Goal: Find contact information: Find contact information

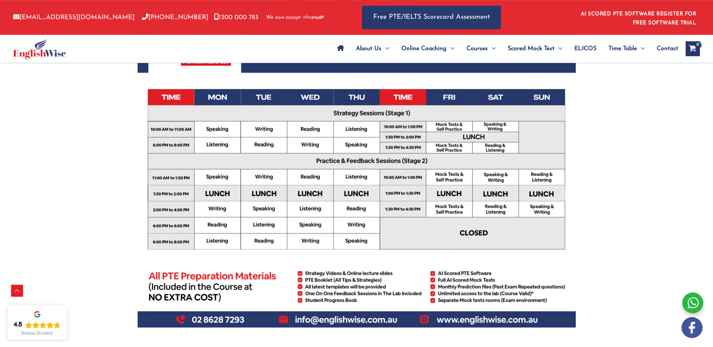
scroll to position [286, 0]
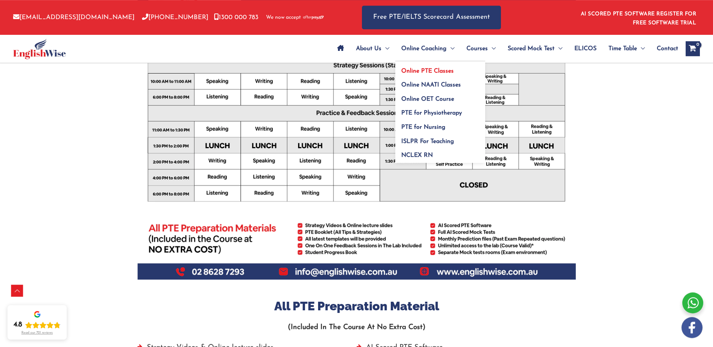
click at [412, 72] on span "Online PTE Classes" at bounding box center [427, 71] width 52 height 6
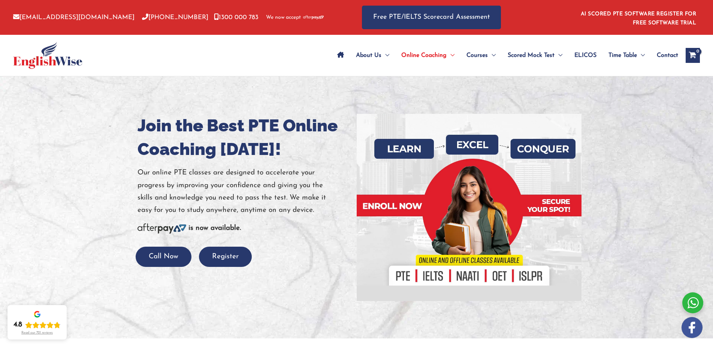
click at [666, 54] on span "Contact" at bounding box center [667, 55] width 21 height 26
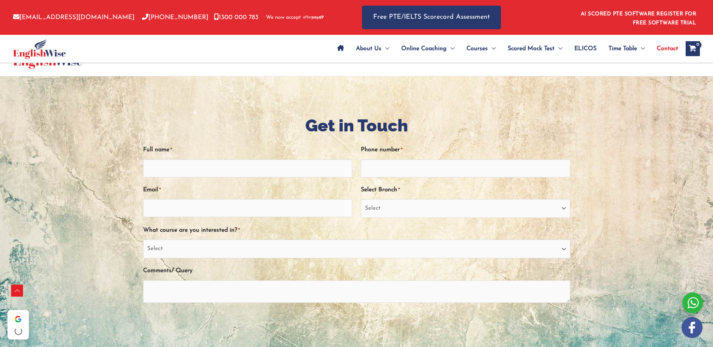
scroll to position [626, 0]
